Goal: Information Seeking & Learning: Learn about a topic

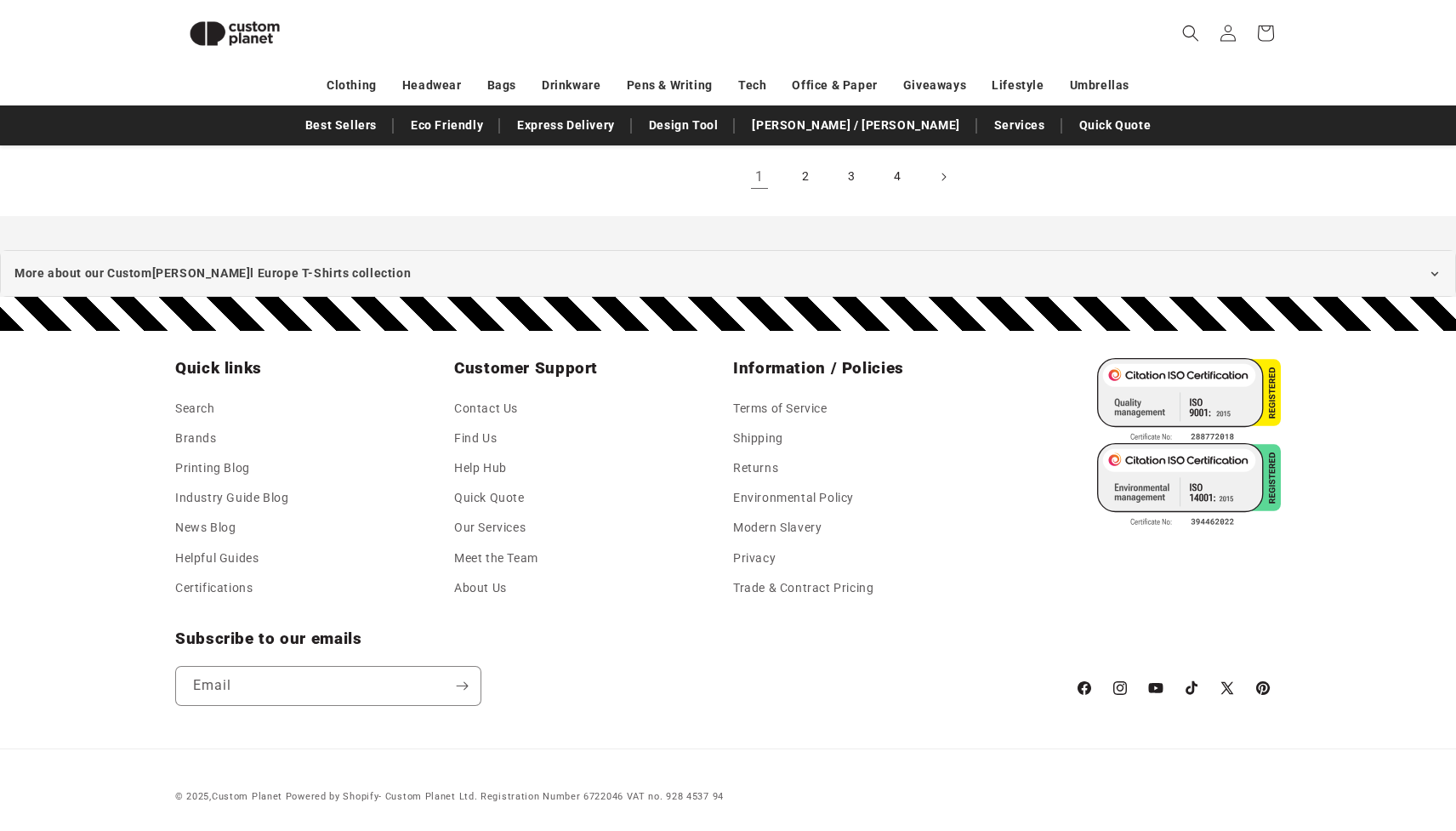
scroll to position [2216, 0]
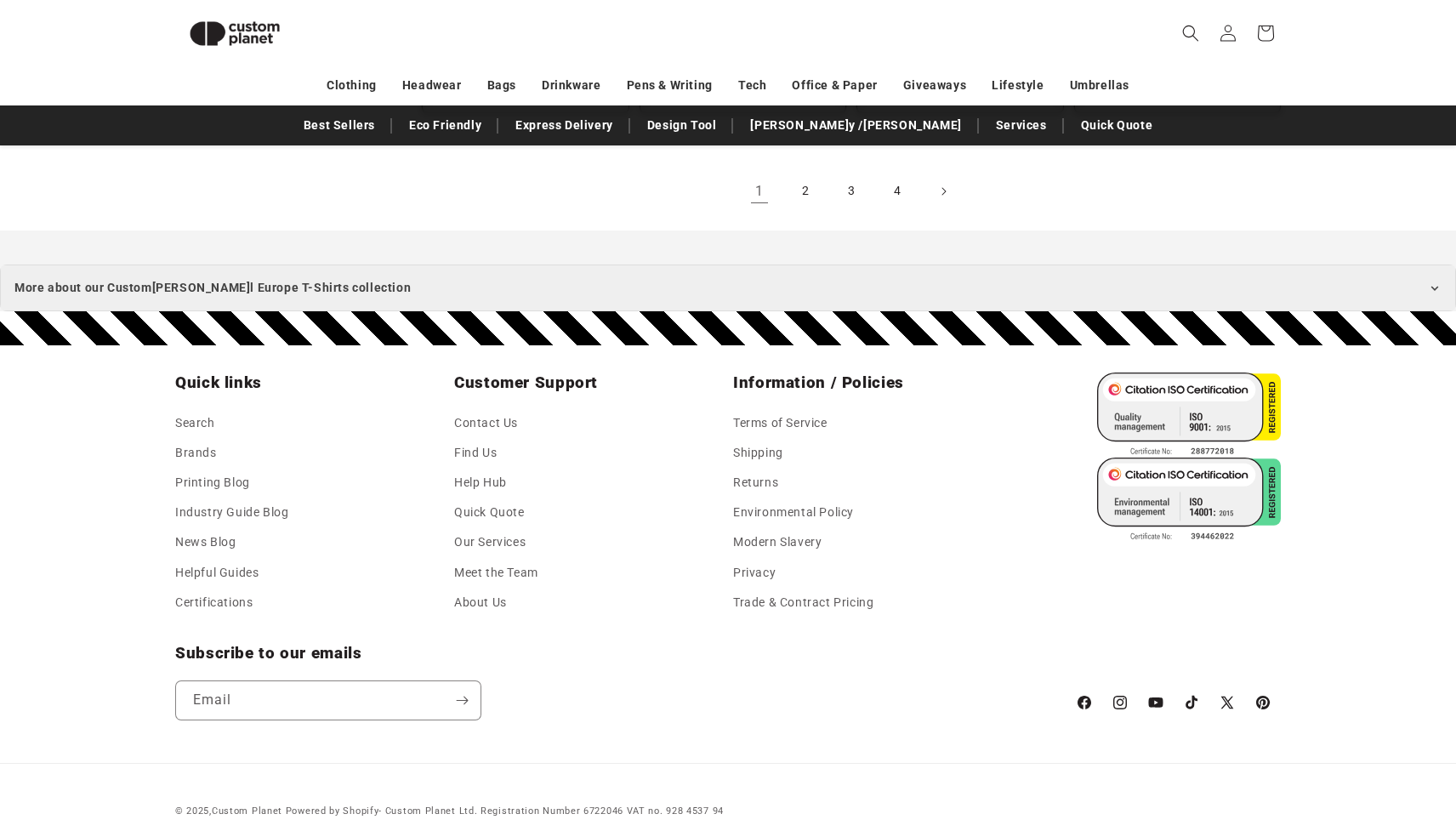
scroll to position [2201, 0]
click at [376, 266] on summary "More about our Custom Russell Europe T-Shirts collection" at bounding box center [728, 289] width 1456 height 47
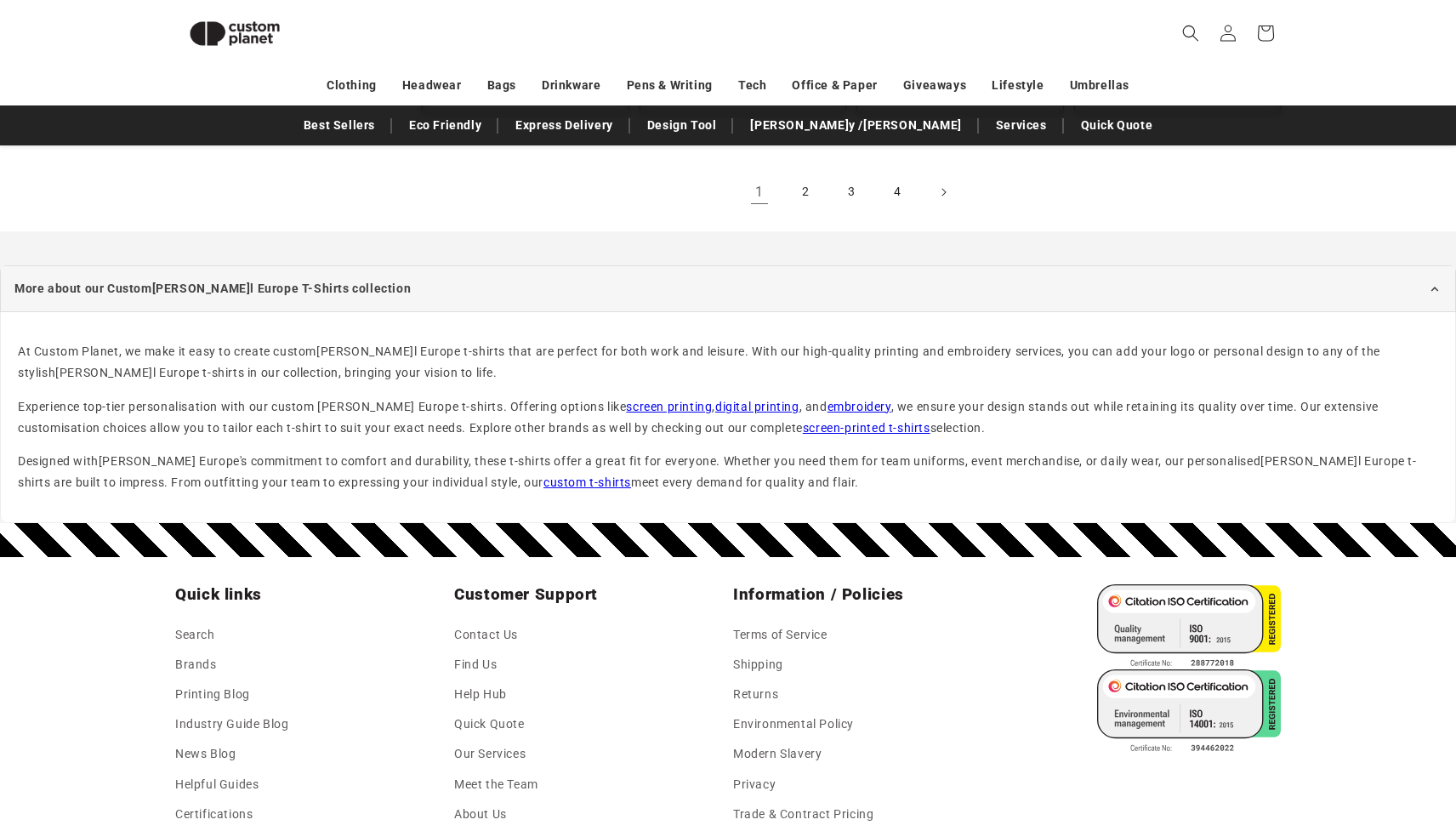
click at [626, 400] on link "screen printing" at bounding box center [669, 406] width 86 height 14
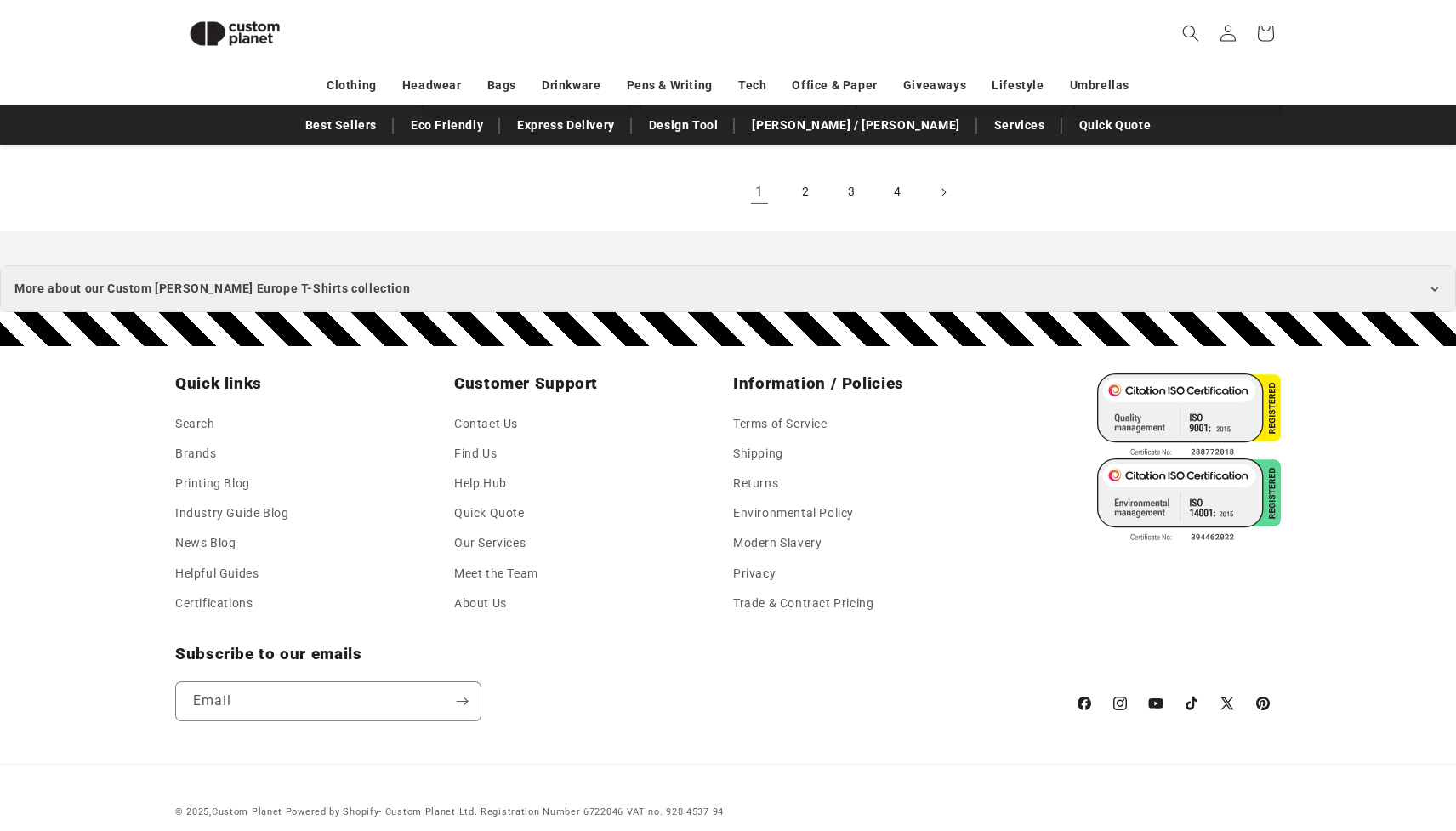
scroll to position [2074, 0]
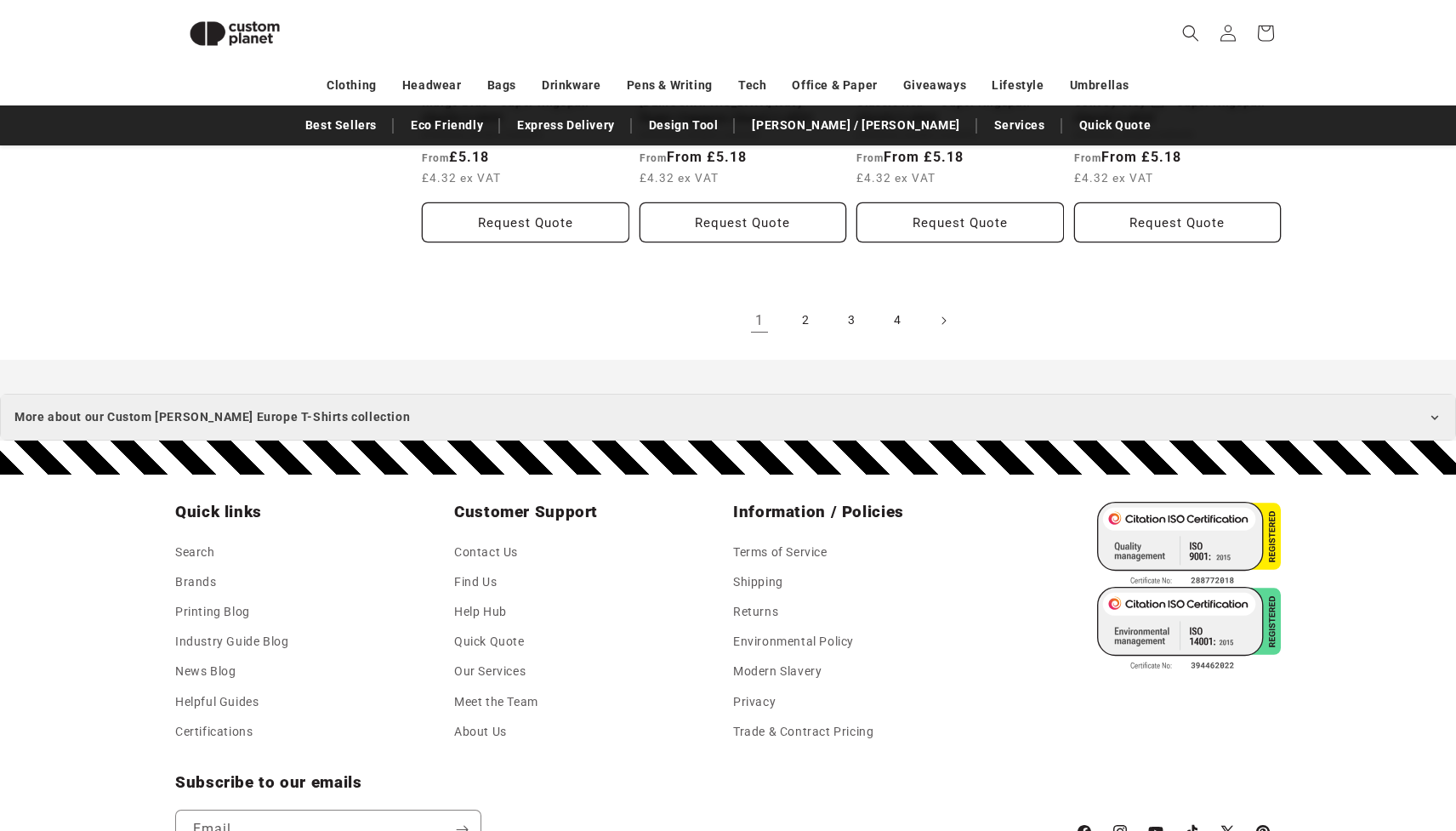
click at [565, 407] on summary "More about our Custom Russell Europe T-Shirts collection" at bounding box center [728, 416] width 1456 height 47
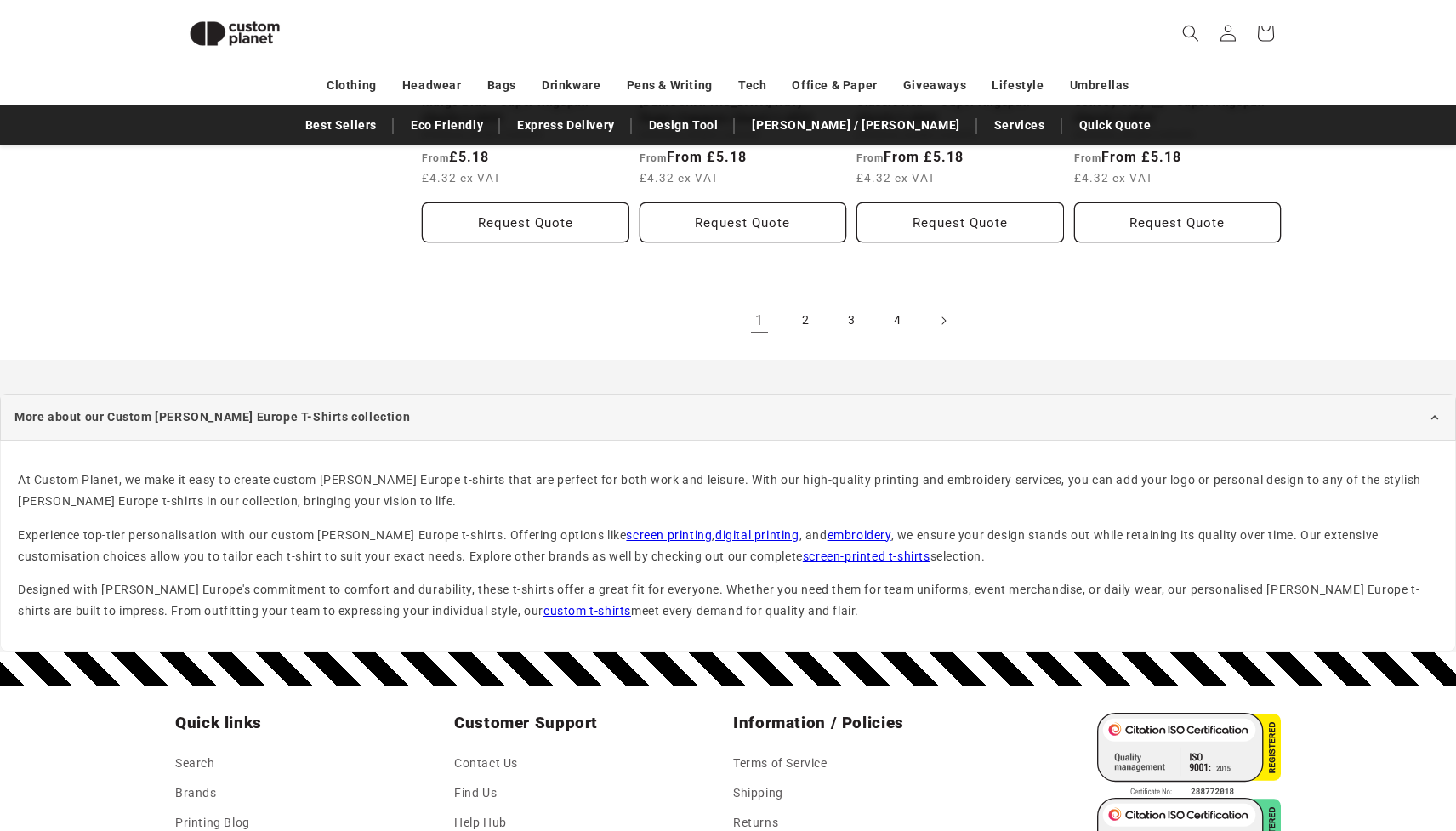
click at [724, 528] on link "digital printing" at bounding box center [757, 535] width 84 height 14
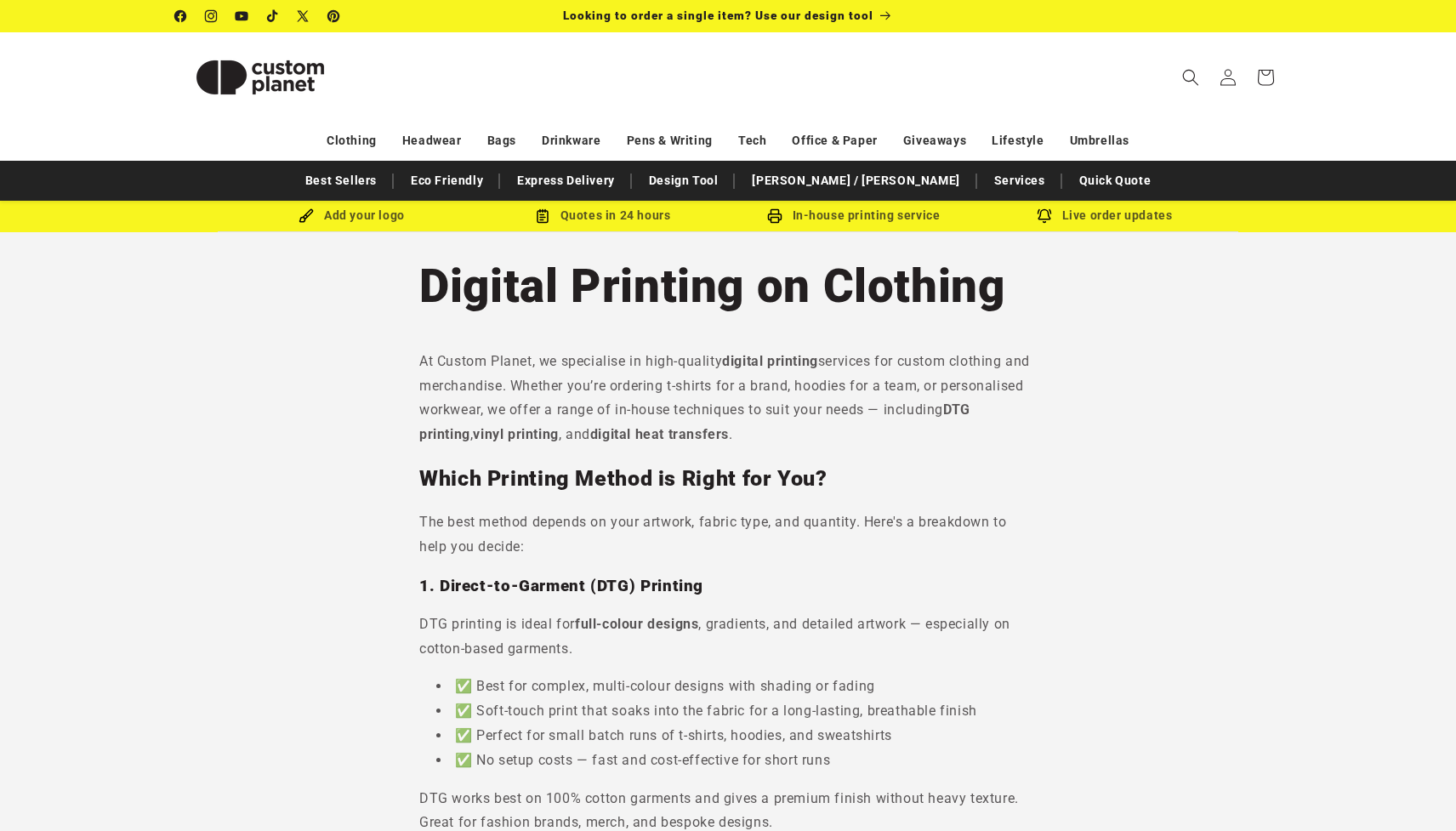
click at [600, 373] on p "At Custom Planet, we specialise in high-quality digital printing services for c…" at bounding box center [728, 398] width 617 height 98
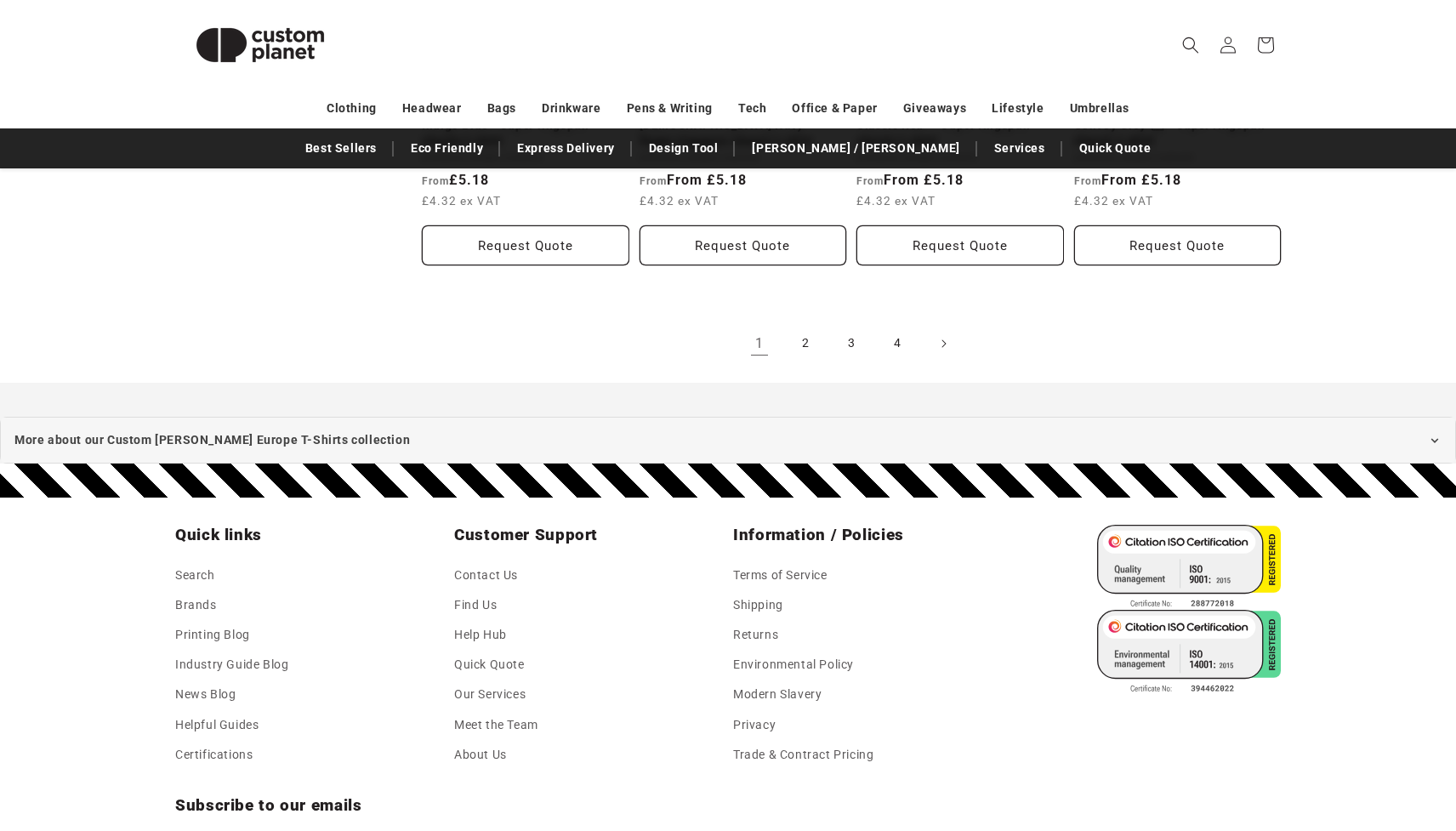
scroll to position [2074, 0]
click at [695, 416] on summary "More about our Custom [PERSON_NAME] Europe T-Shirts collection" at bounding box center [728, 440] width 1456 height 47
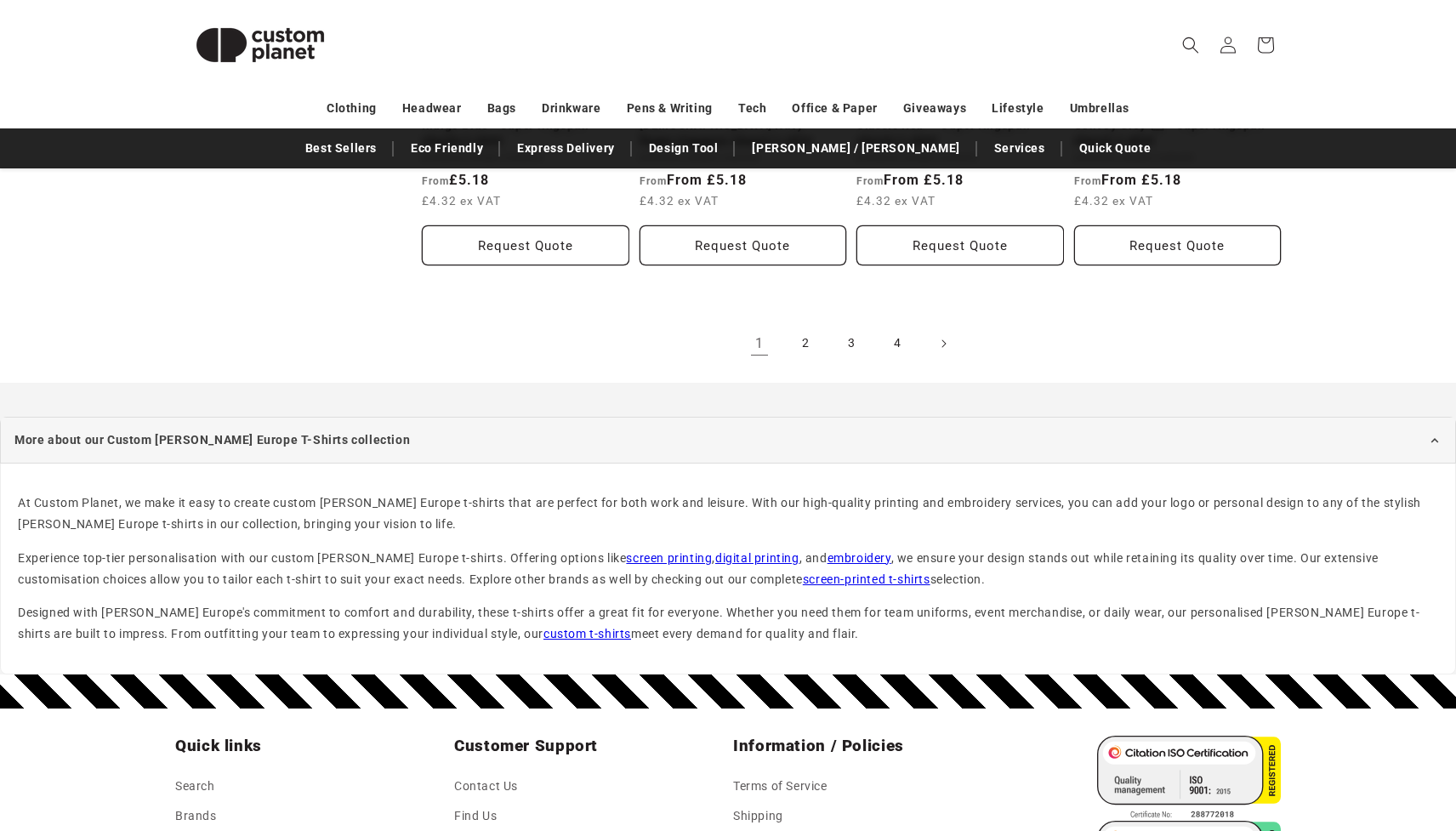
click at [828, 551] on link "embroidery" at bounding box center [859, 557] width 63 height 14
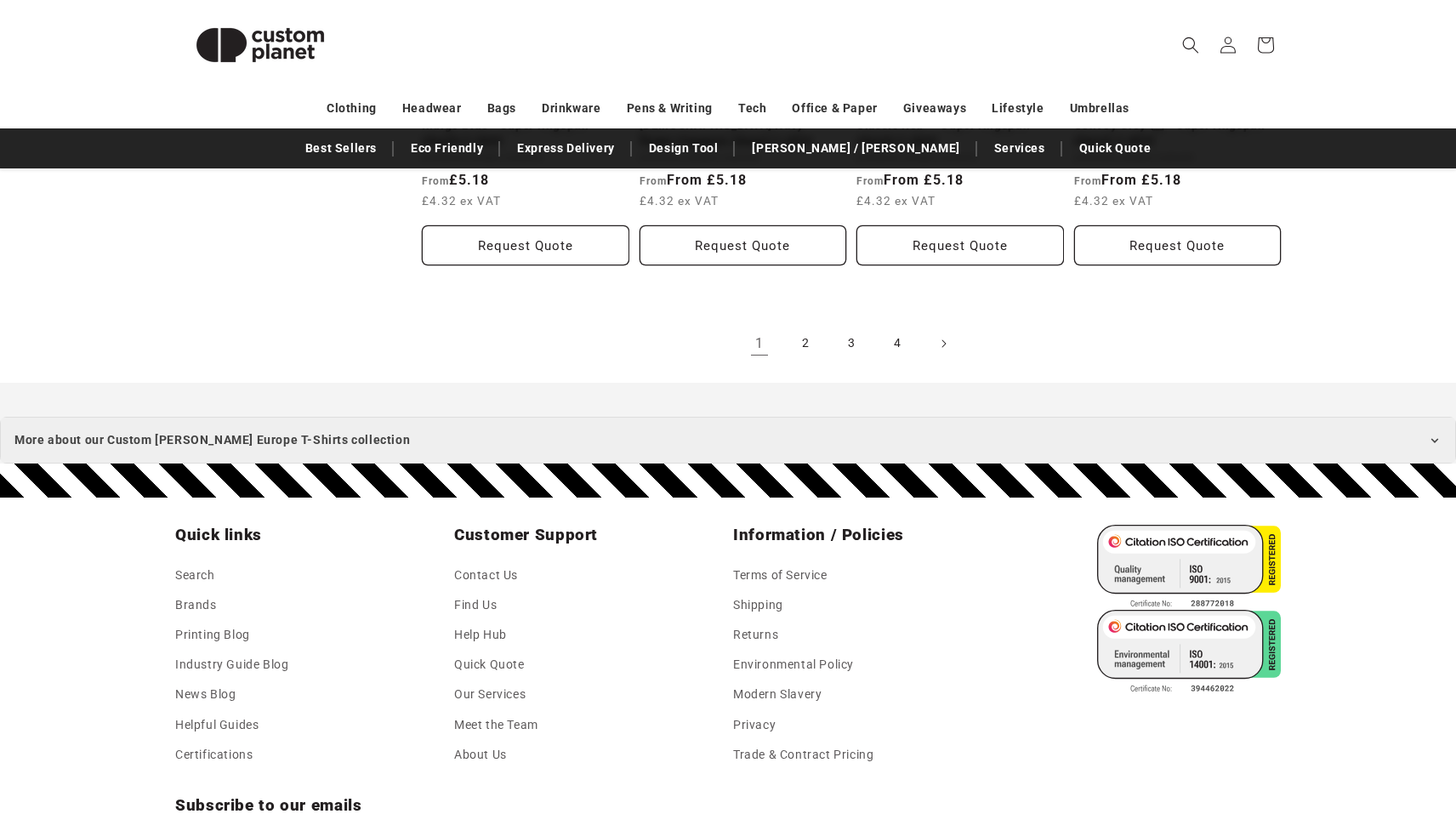
click at [483, 425] on summary "More about our Custom [PERSON_NAME] Europe T-Shirts collection" at bounding box center [728, 440] width 1456 height 47
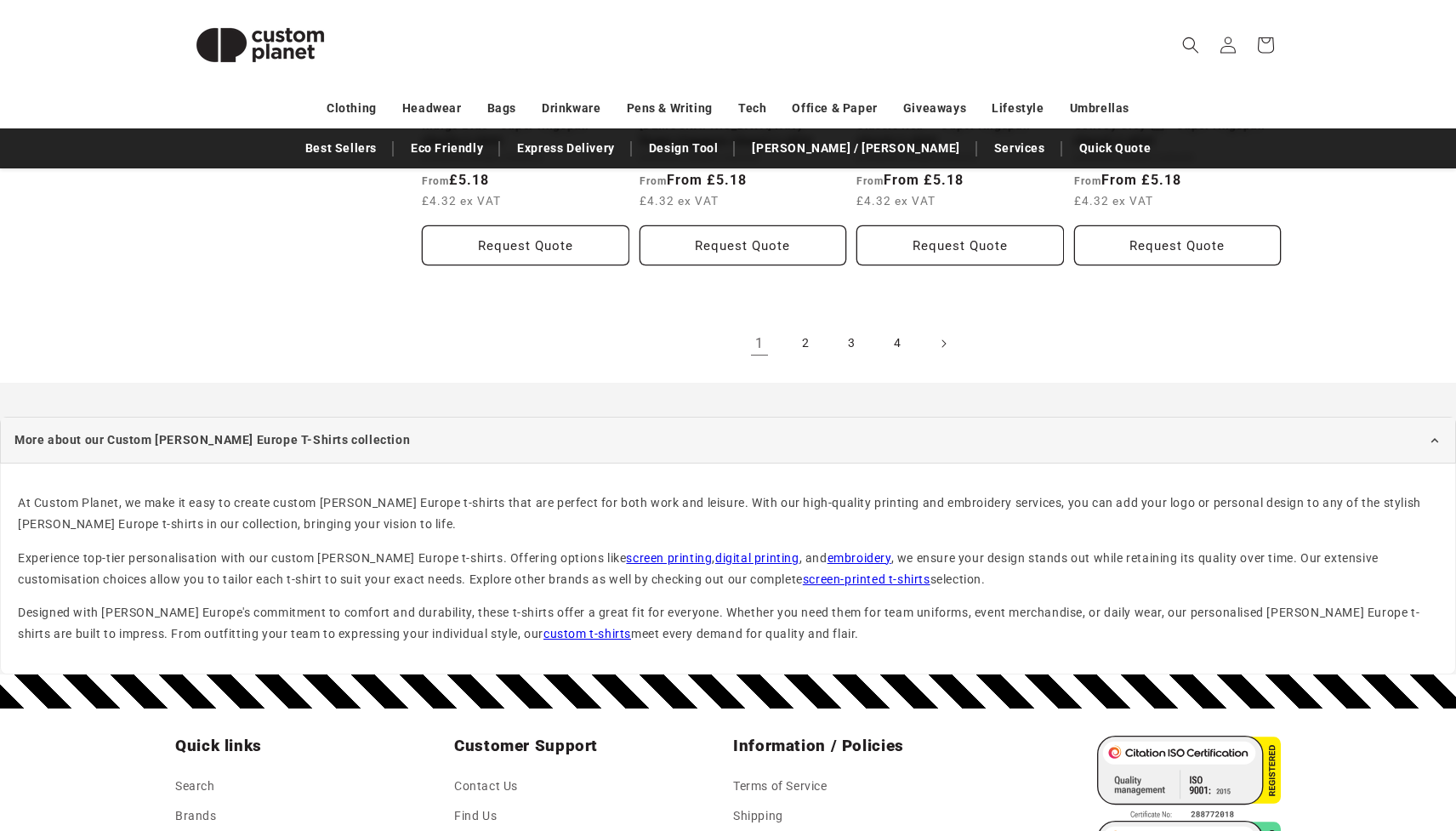
click at [803, 572] on link "screen-printed t-shirts" at bounding box center [866, 579] width 128 height 14
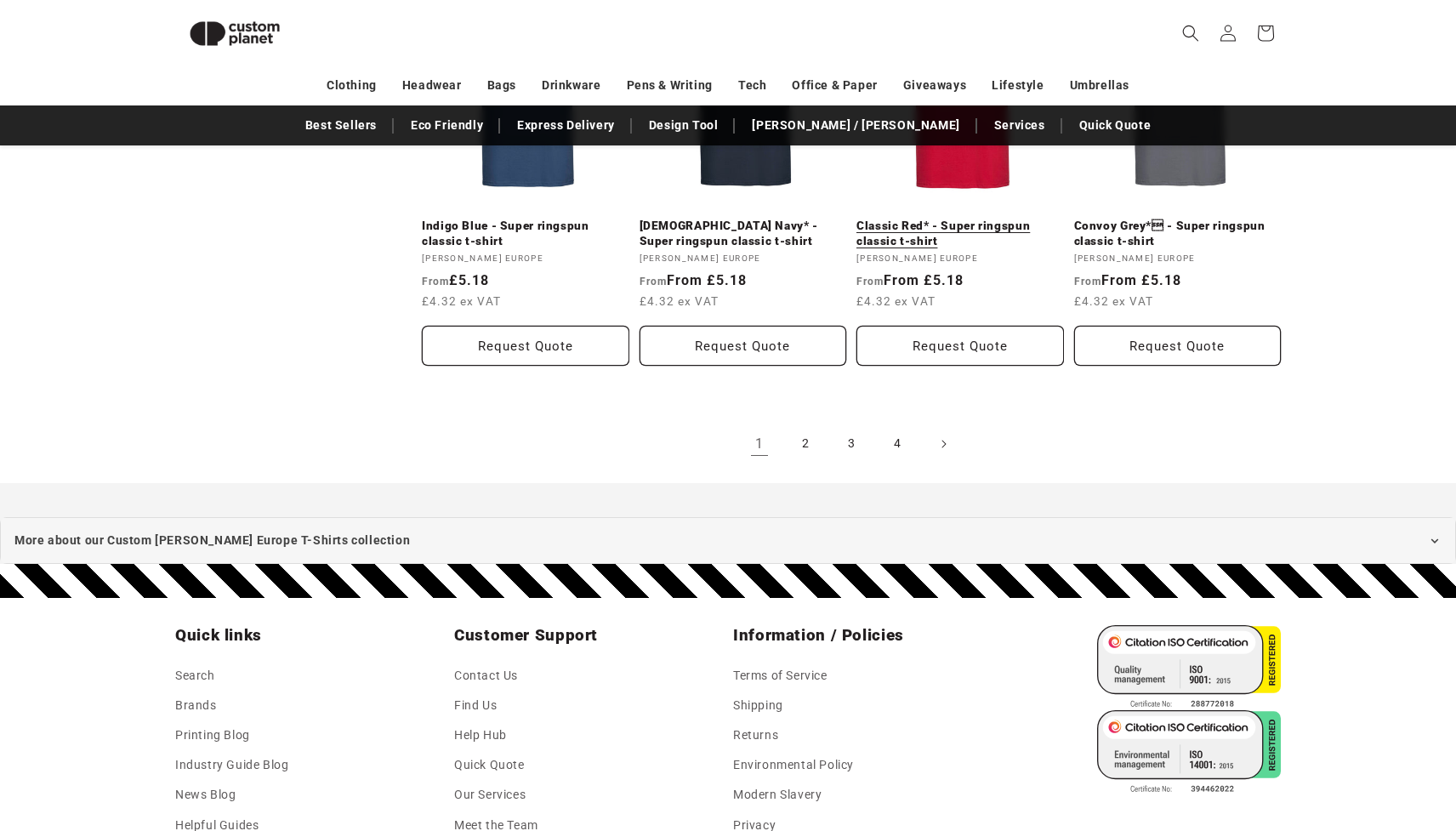
scroll to position [1954, 0]
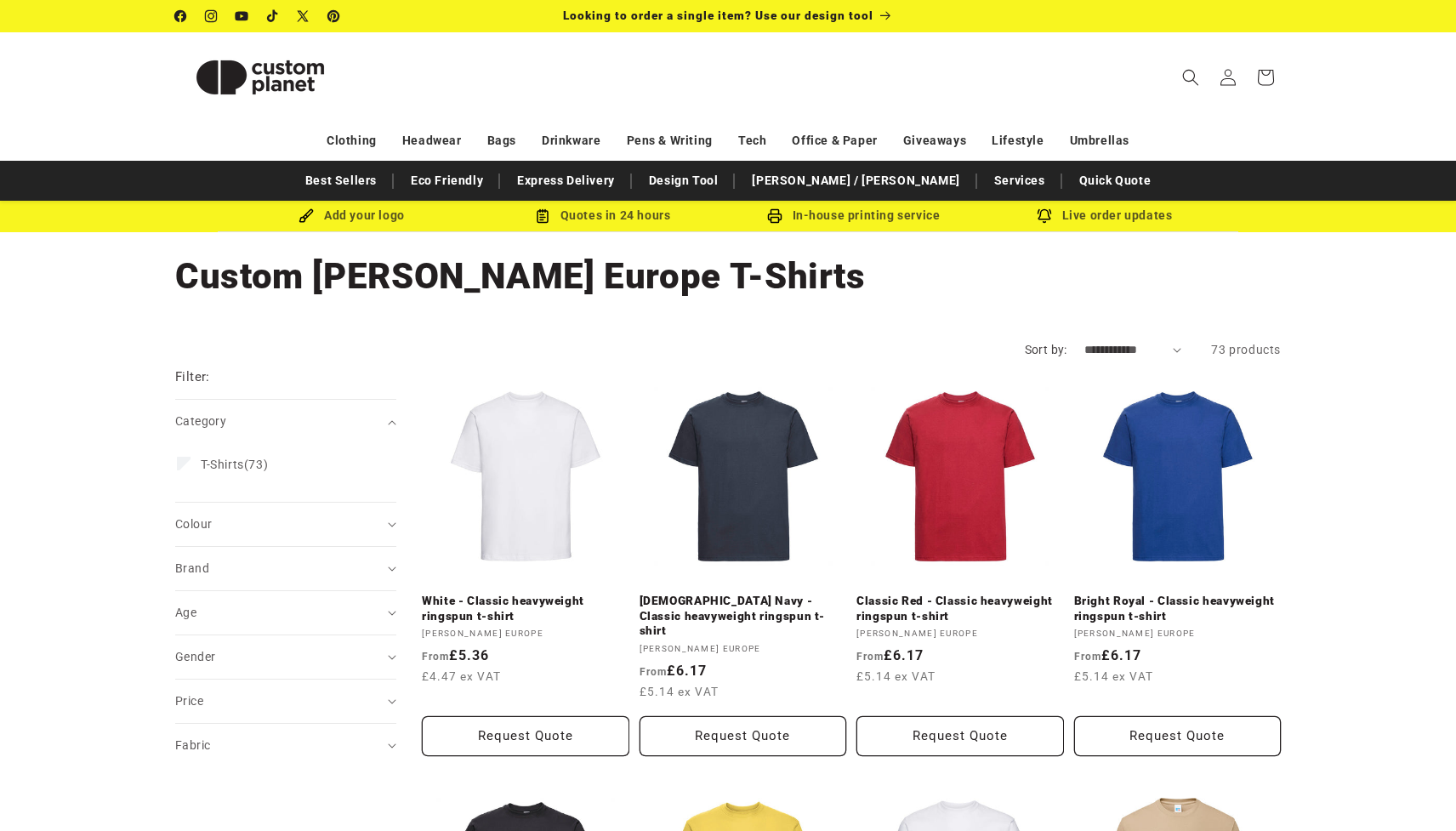
scroll to position [1954, 0]
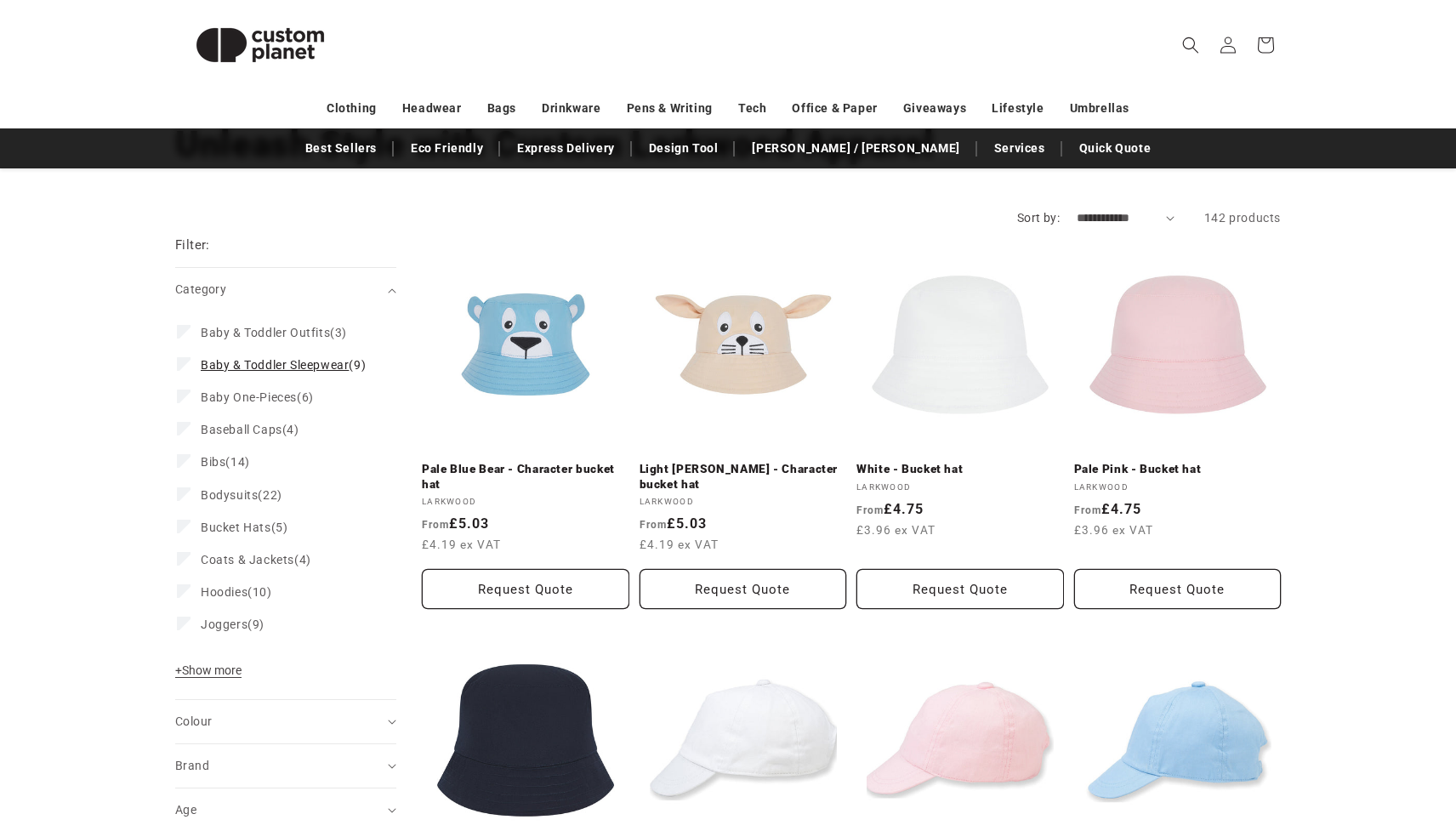
scroll to position [137, 0]
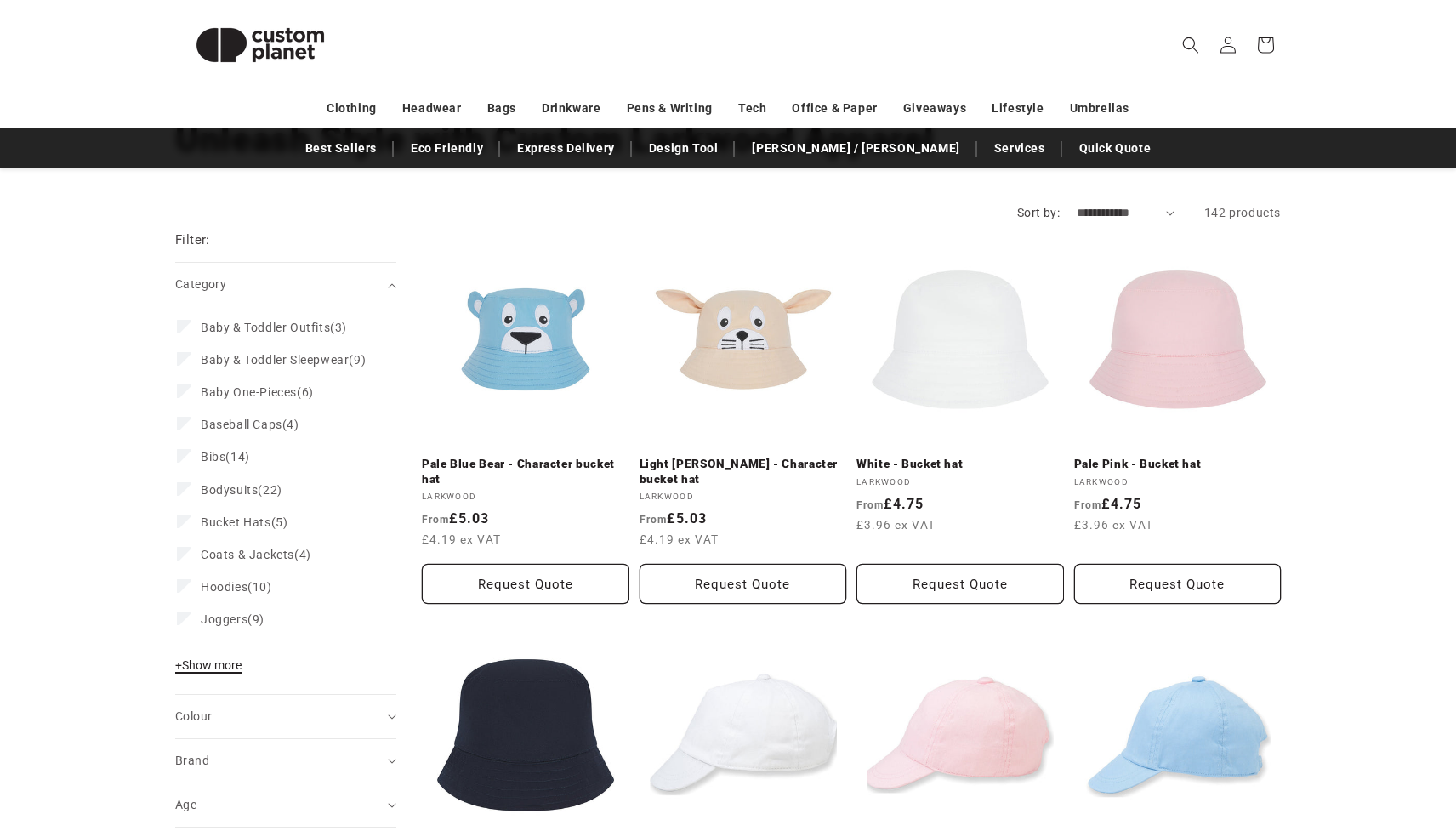
click at [214, 672] on span "+ Show more" at bounding box center [208, 664] width 66 height 14
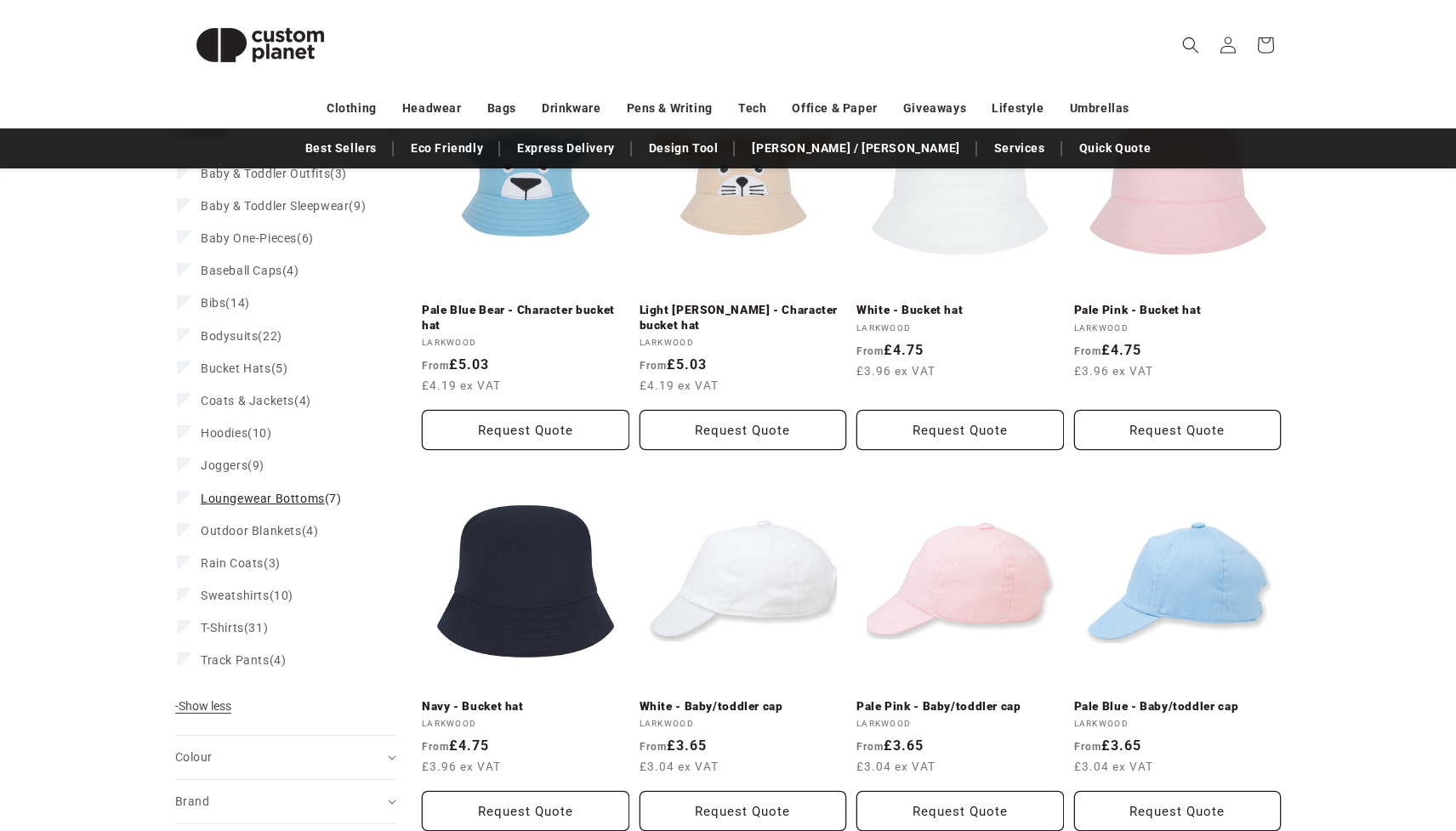
scroll to position [292, 0]
click at [230, 633] on span "T-Shirts" at bounding box center [222, 626] width 44 height 14
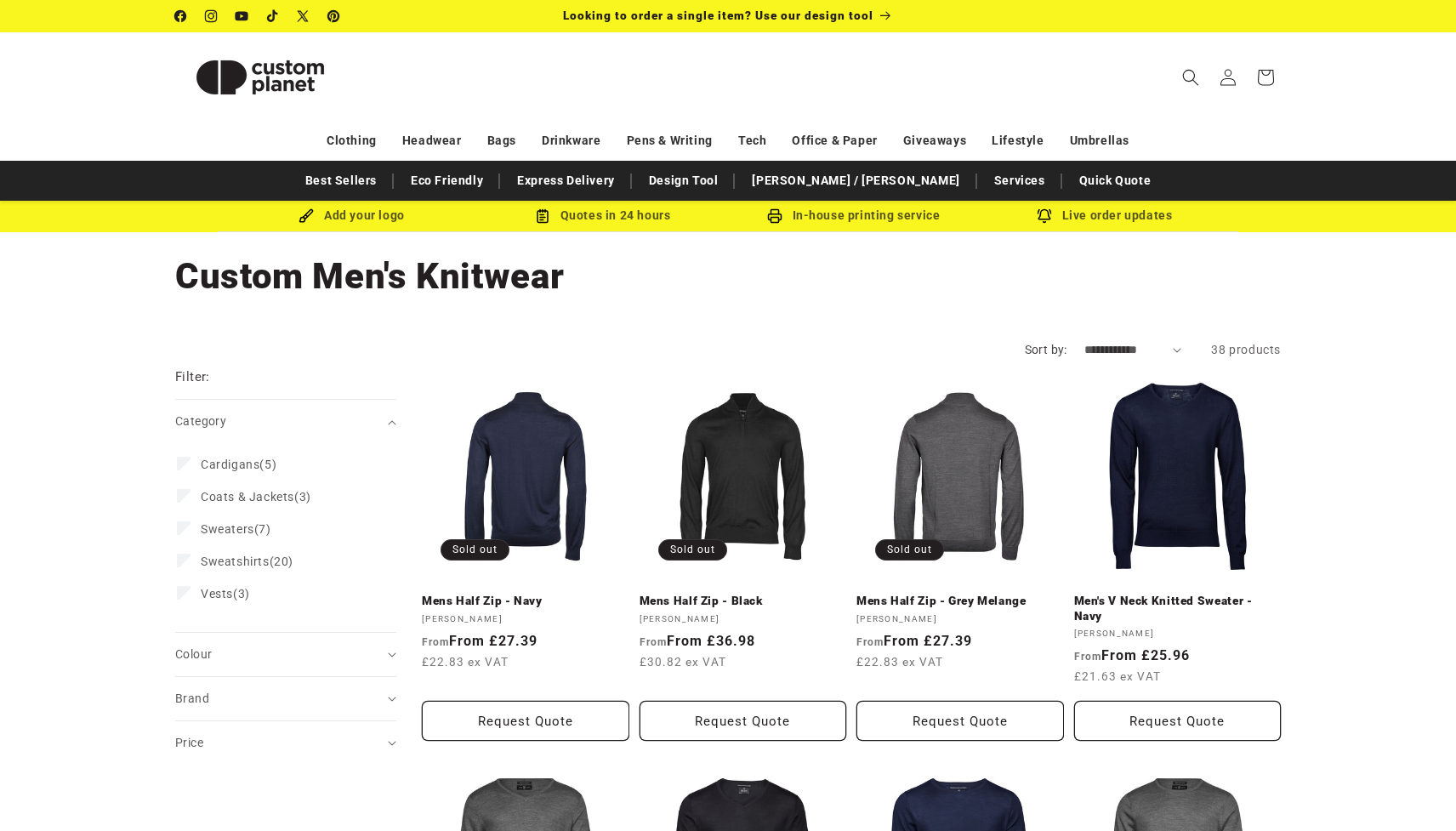
scroll to position [-2, 0]
click at [941, 593] on link "Mens Half Zip - Grey Melange" at bounding box center [960, 601] width 208 height 15
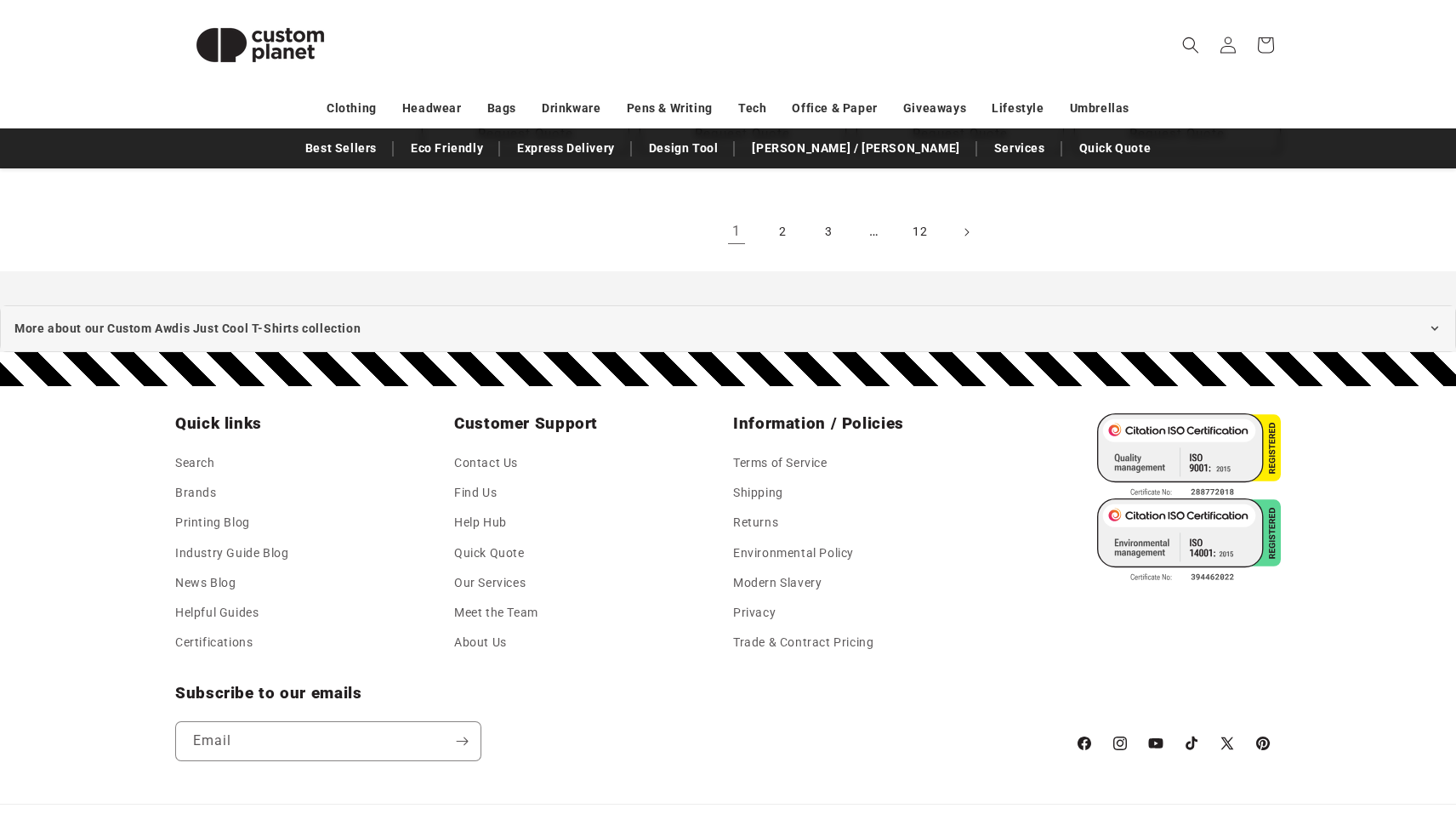
scroll to position [2171, 0]
click at [817, 306] on summary "More about our Custom Awdis Just Cool T-Shirts collection" at bounding box center [728, 329] width 1456 height 47
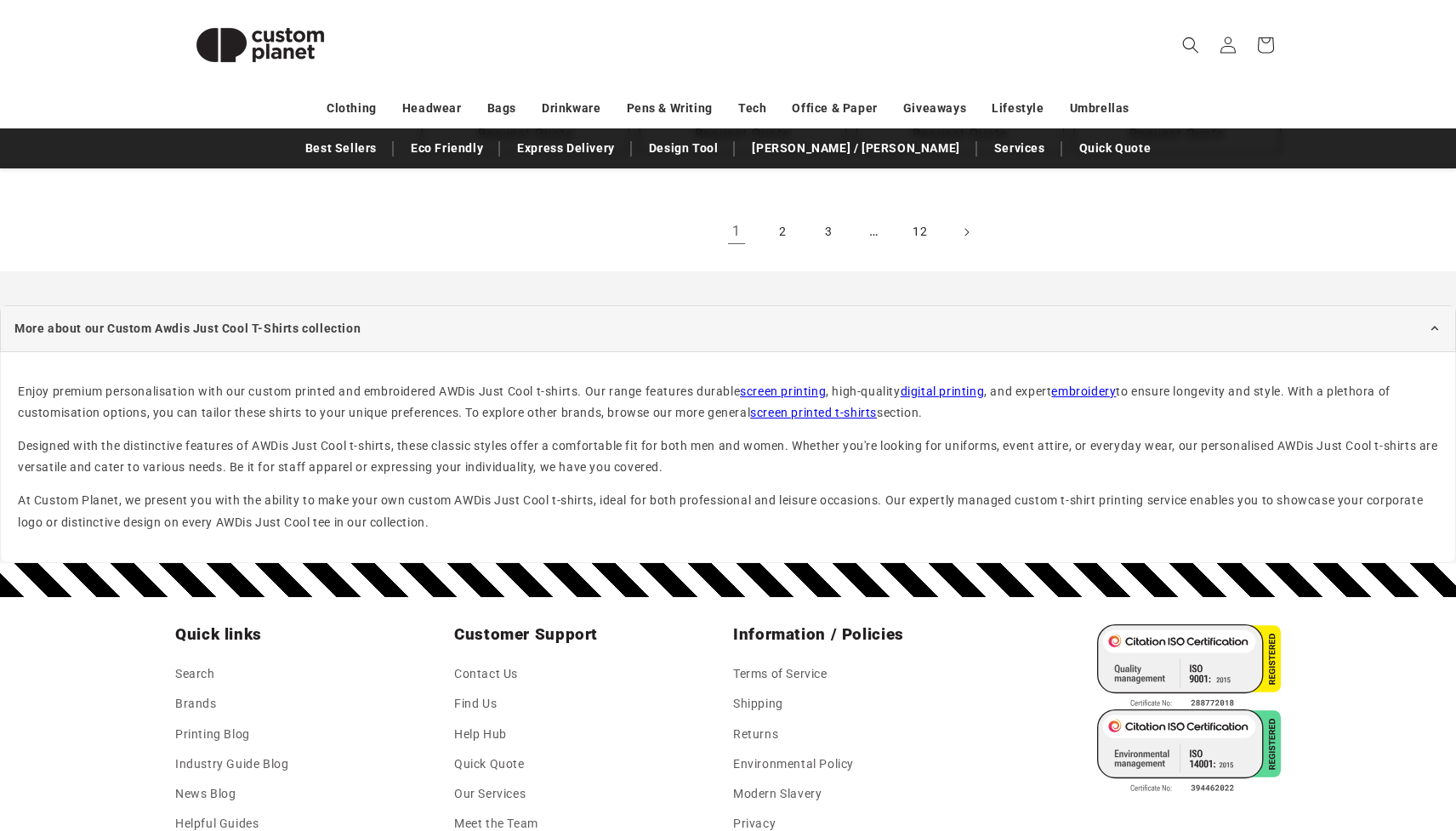
click at [812, 405] on link "screen printed t-shirts" at bounding box center [814, 412] width 127 height 14
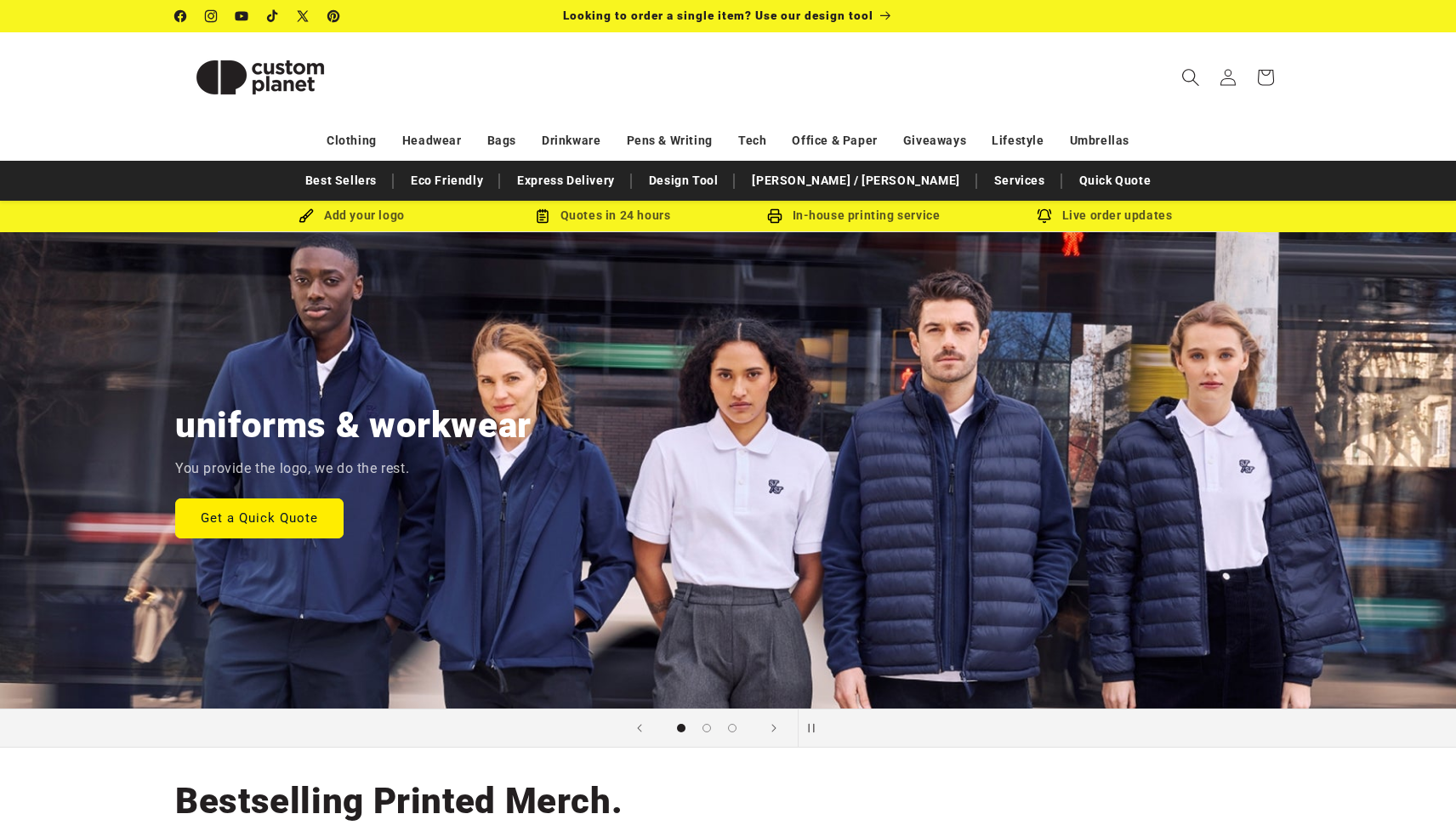
click at [1190, 82] on icon "Search" at bounding box center [1190, 77] width 17 height 17
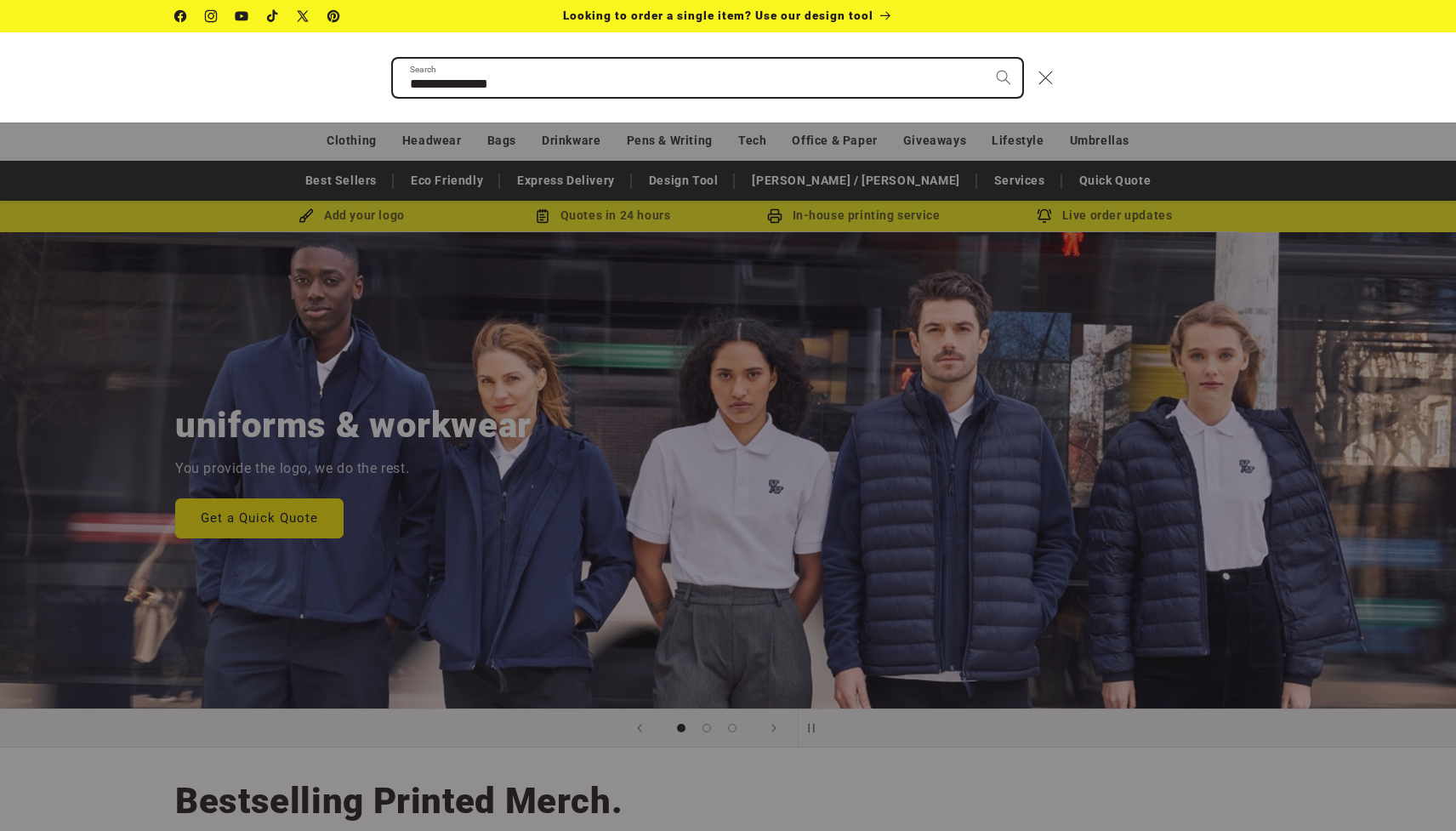
type input "**********"
click at [1003, 76] on button "Search" at bounding box center [1004, 77] width 37 height 37
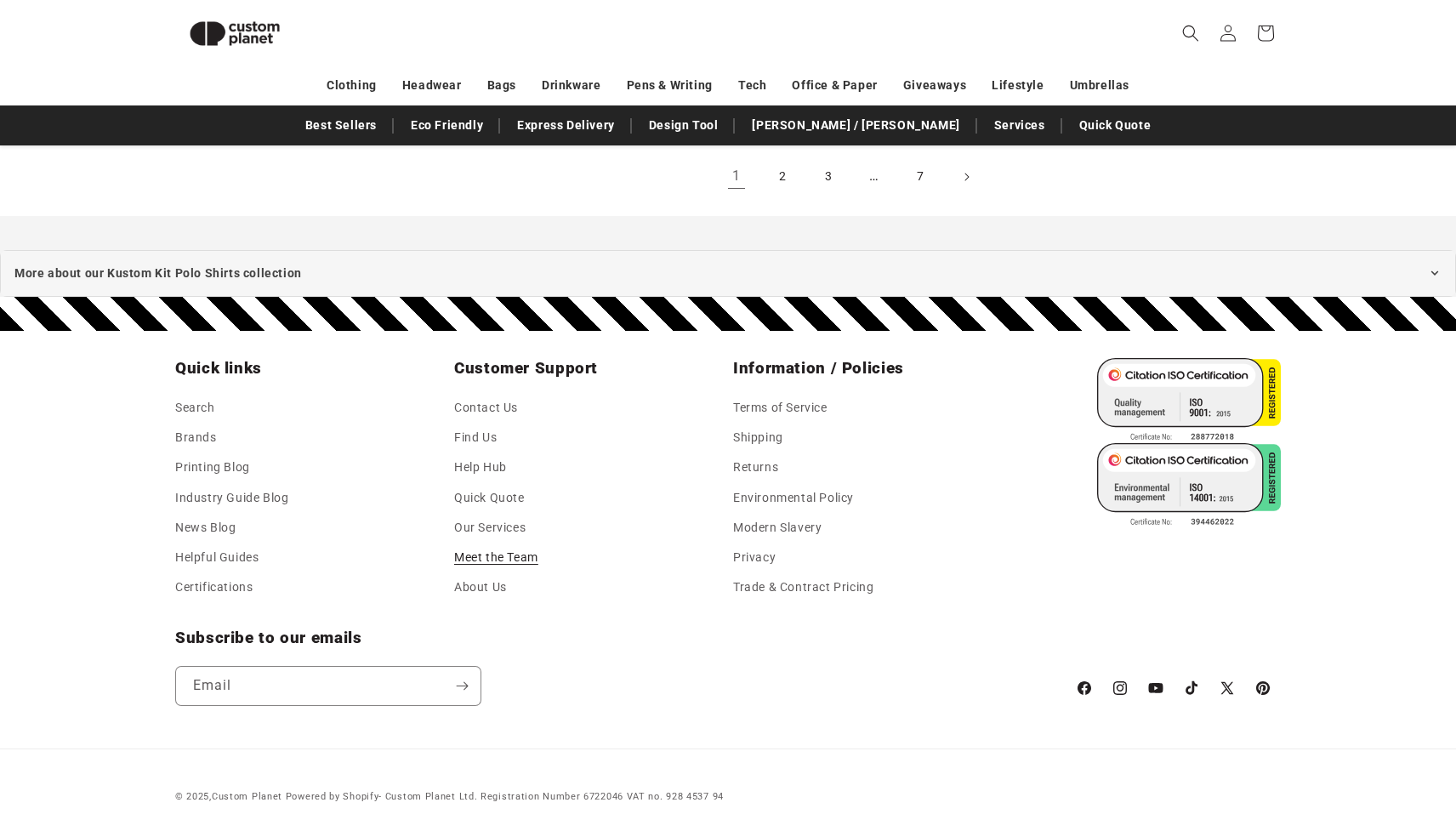
scroll to position [2201, 0]
click at [450, 264] on summary "More about our Kustom Kit Polo Shirts collection" at bounding box center [728, 274] width 1456 height 47
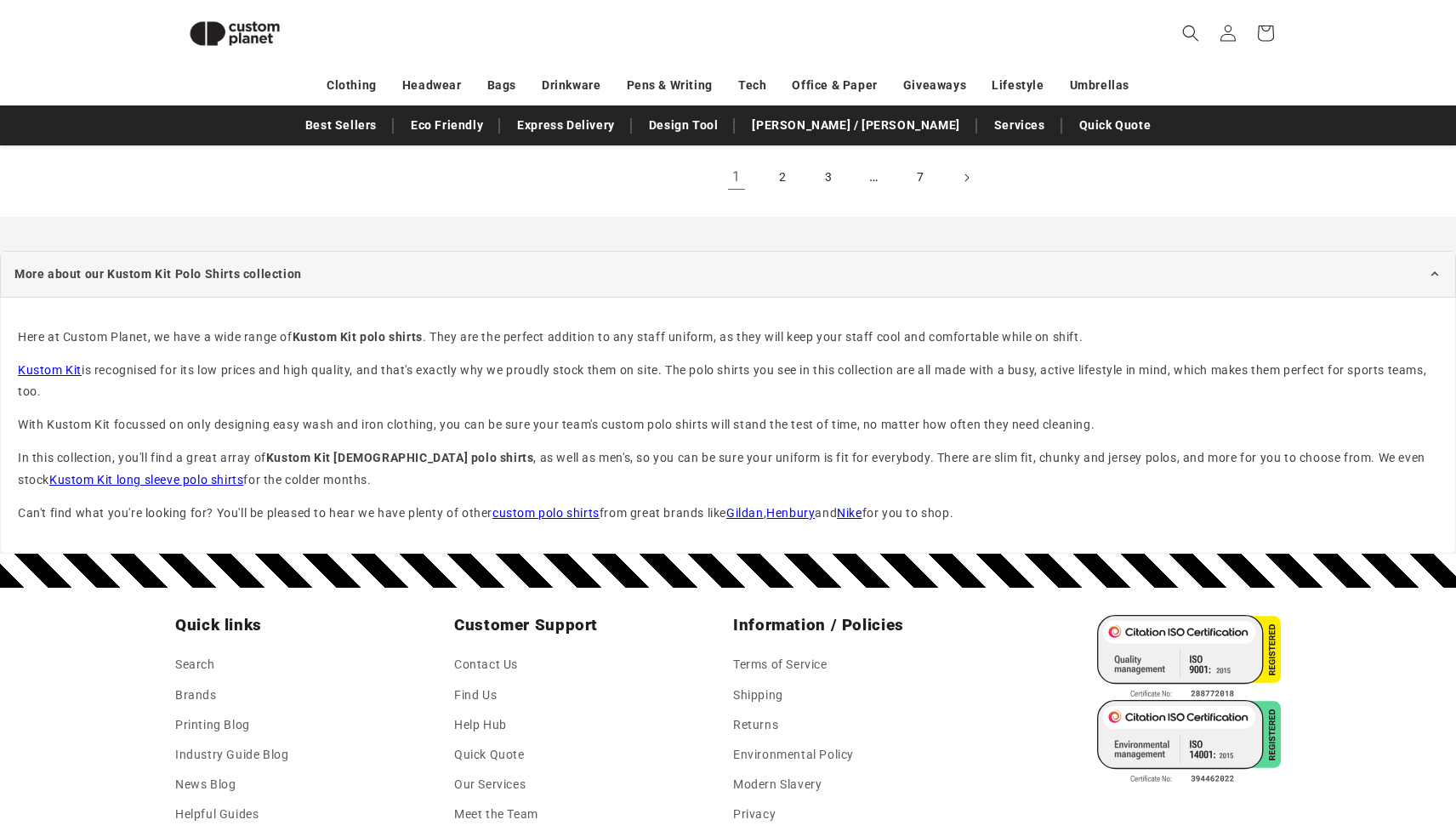
click at [107, 476] on link "Kustom Kit long sleeve polo shirts" at bounding box center [146, 479] width 194 height 14
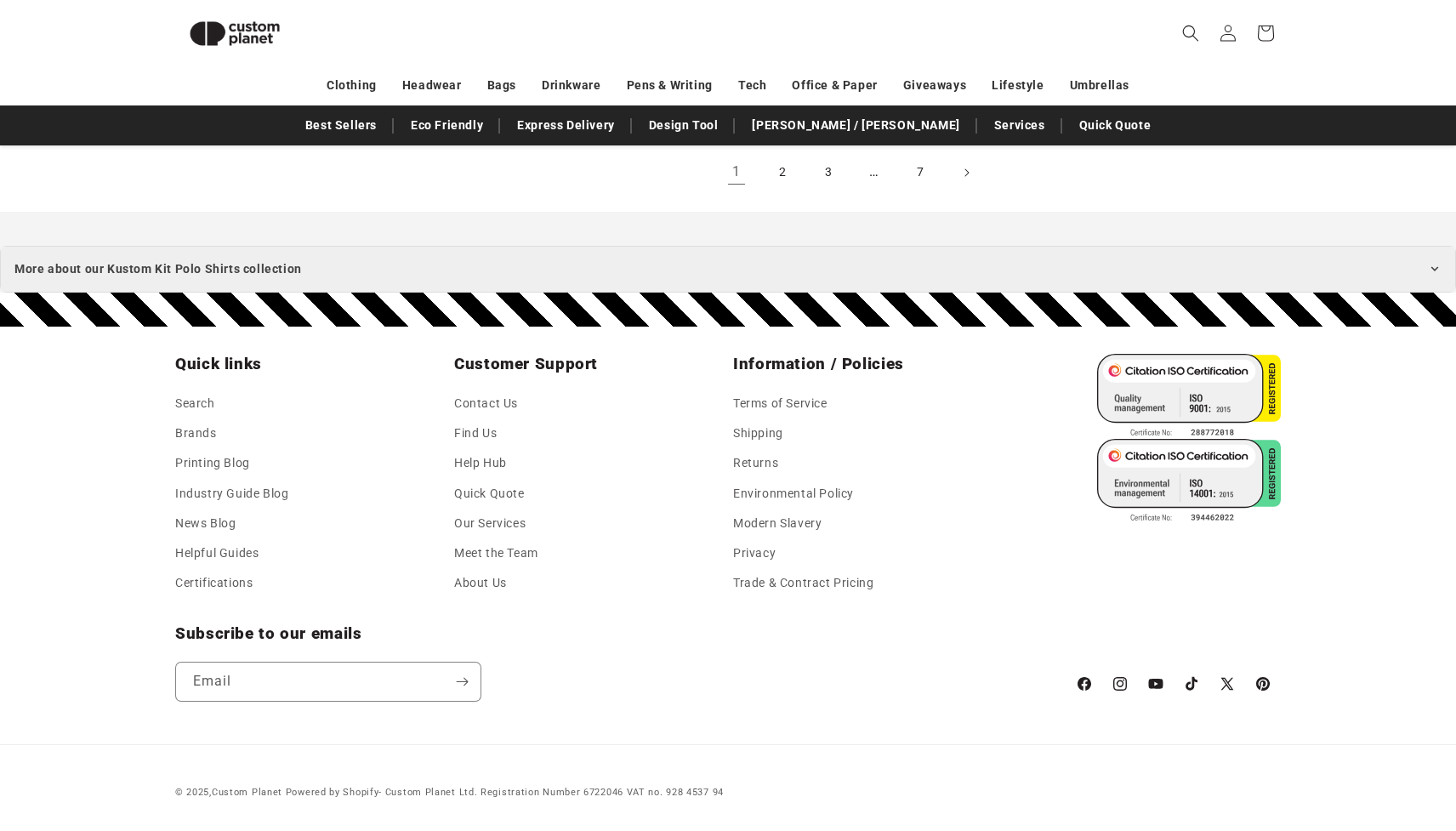
scroll to position [2217, 0]
click at [268, 258] on span "More about our Kustom Kit Polo Shirts collection" at bounding box center [158, 268] width 287 height 21
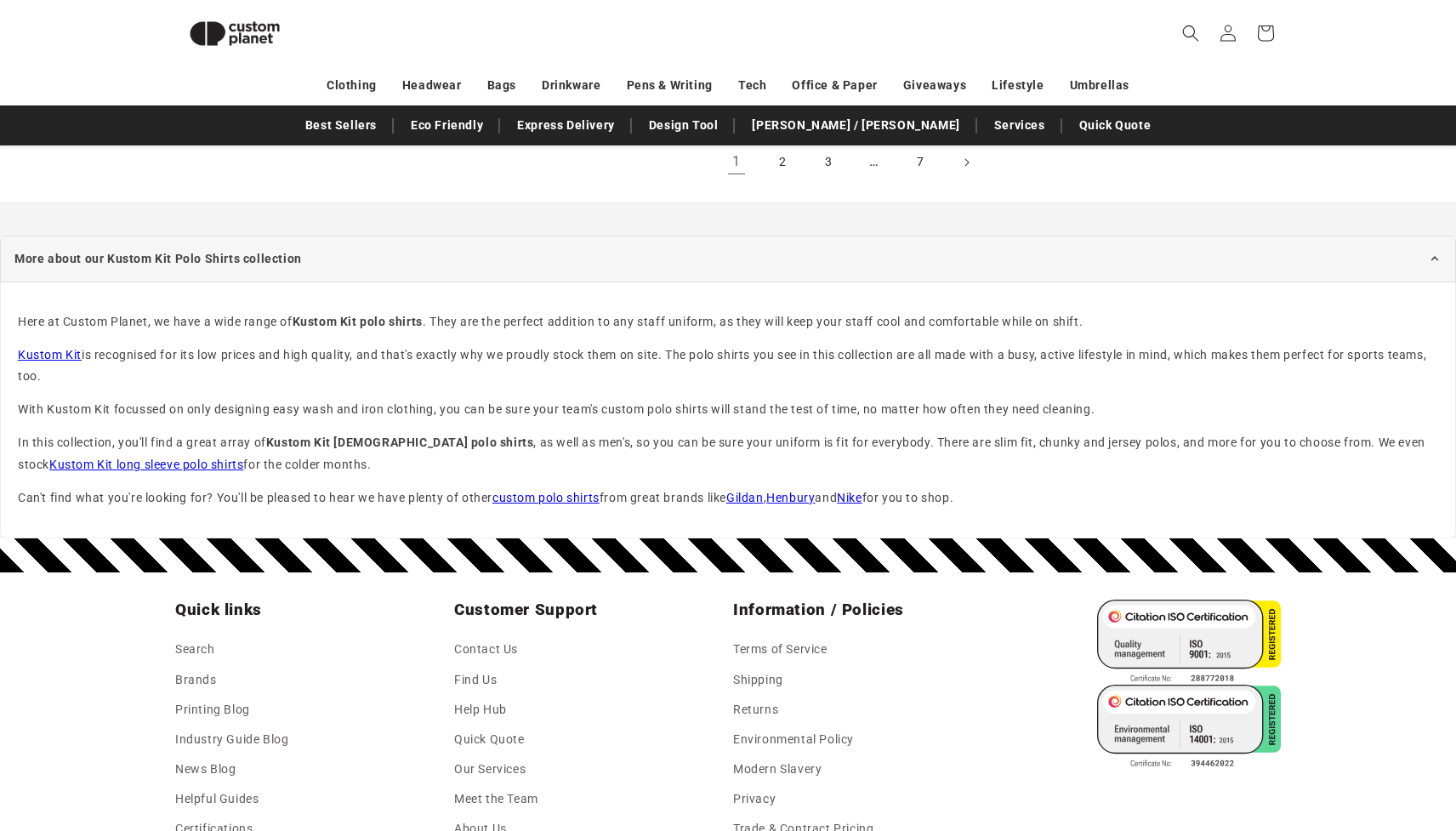
click at [64, 353] on link "Kustom Kit" at bounding box center [49, 354] width 63 height 14
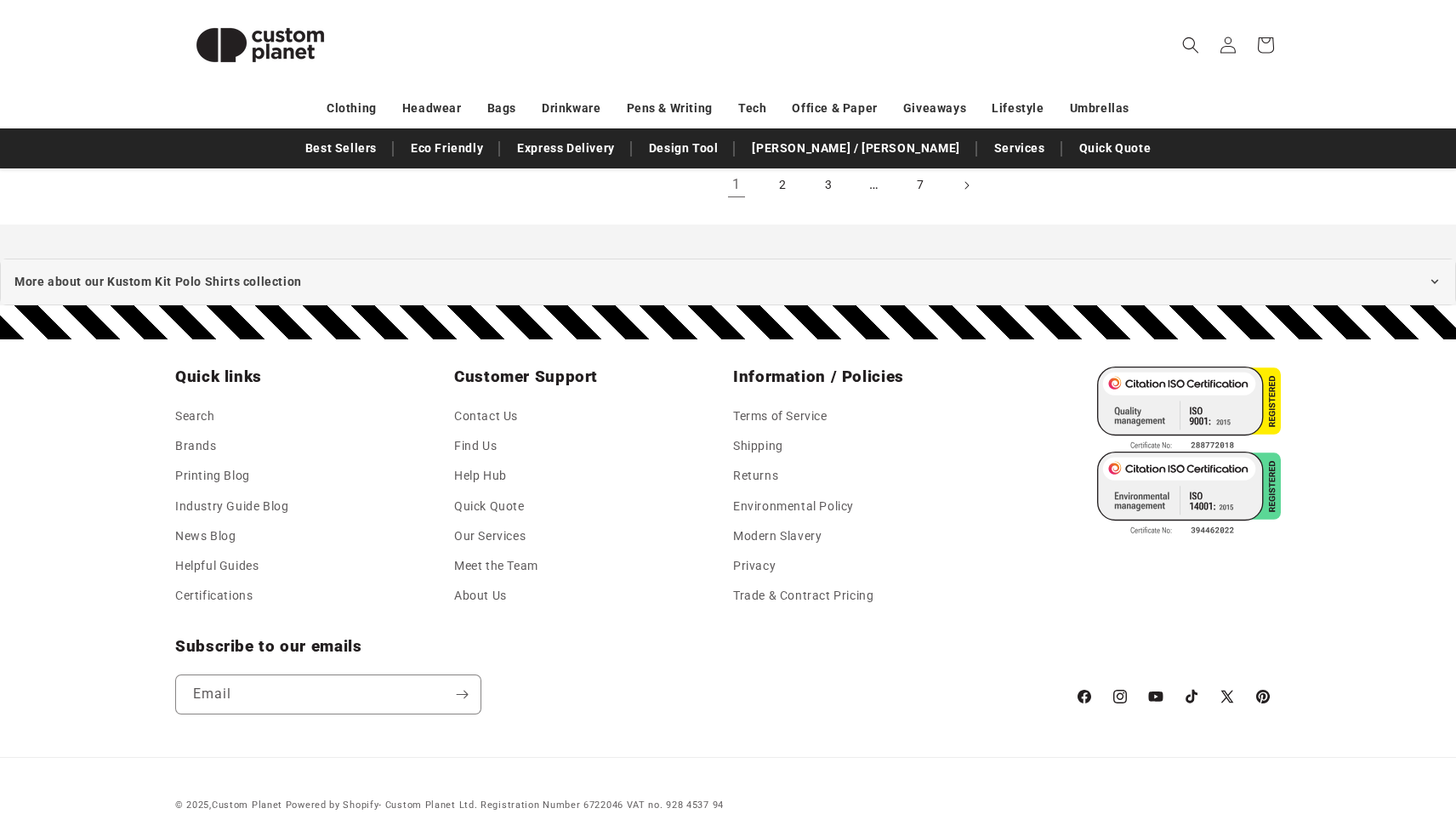
scroll to position [2217, 0]
